Goal: Navigation & Orientation: Find specific page/section

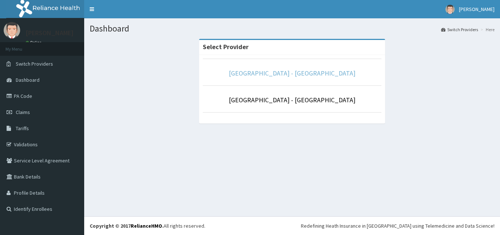
click at [332, 74] on link "[GEOGRAPHIC_DATA] - [GEOGRAPHIC_DATA]" at bounding box center [292, 73] width 127 height 8
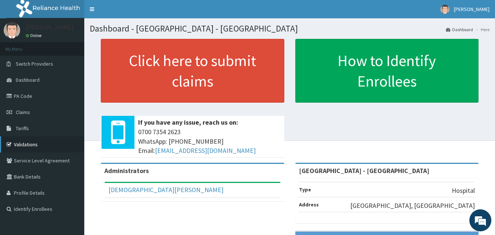
click at [24, 147] on link "Validations" at bounding box center [42, 144] width 84 height 16
